Goal: Task Accomplishment & Management: Use online tool/utility

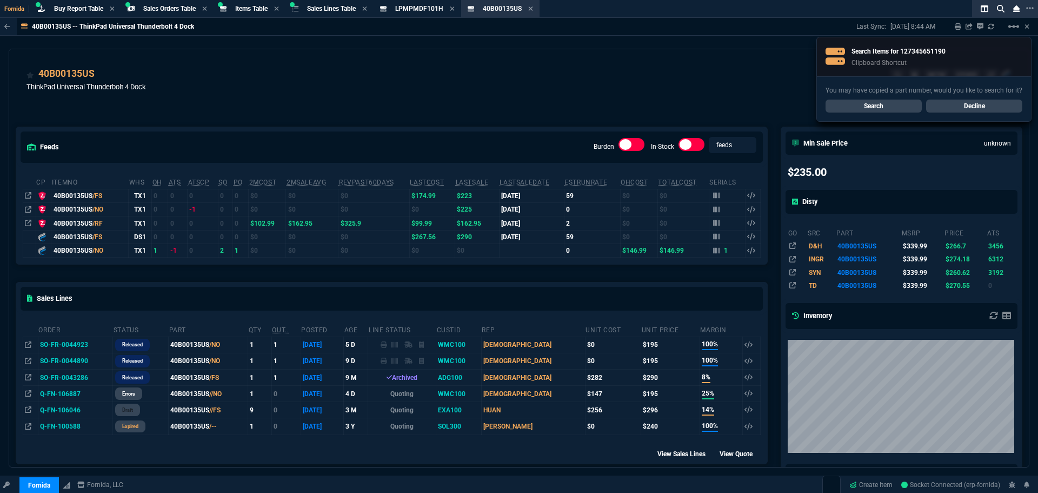
select select "9: OCAM"
click at [863, 102] on link "Search" at bounding box center [874, 105] width 96 height 13
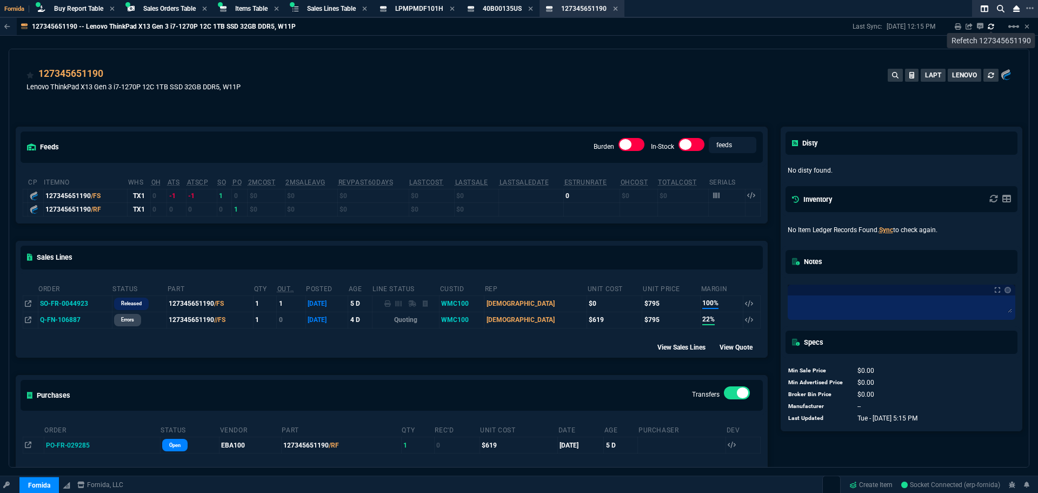
click at [993, 29] on icon at bounding box center [991, 26] width 6 height 6
click at [991, 79] on button at bounding box center [991, 75] width 15 height 13
click at [991, 78] on button at bounding box center [991, 75] width 15 height 13
click at [991, 28] on div "Last Sync: [DATE] 12:17 PM Sharing 127345651190 Link Dev Link Share on Teams li…" at bounding box center [941, 26] width 177 height 17
click at [991, 28] on icon at bounding box center [991, 26] width 6 height 6
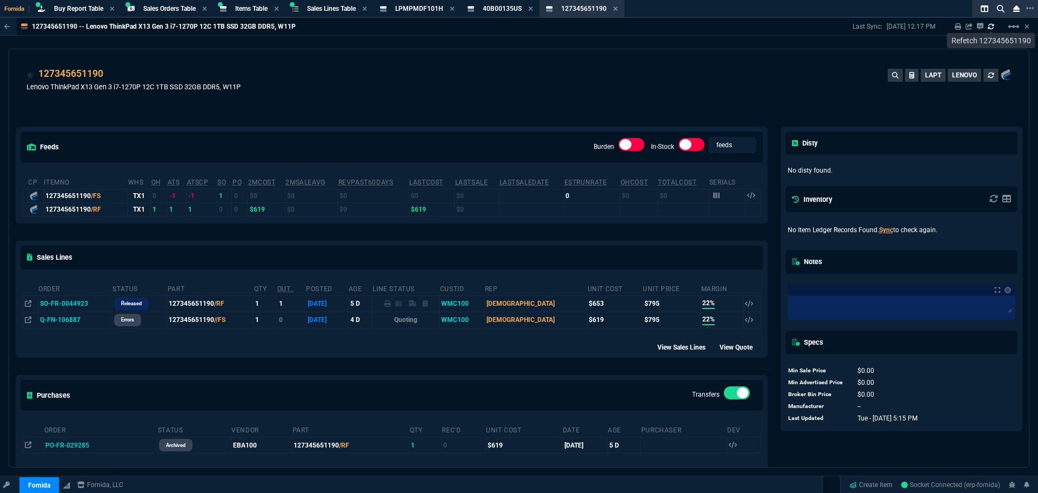
click at [486, 87] on div "127345651190 Lenovo ThinkPad X13 Gen 3 i7-1270P 12C 1TB SSD 32GB DDR5, W11P LAP…" at bounding box center [518, 86] width 985 height 38
